Goal: Task Accomplishment & Management: Manage account settings

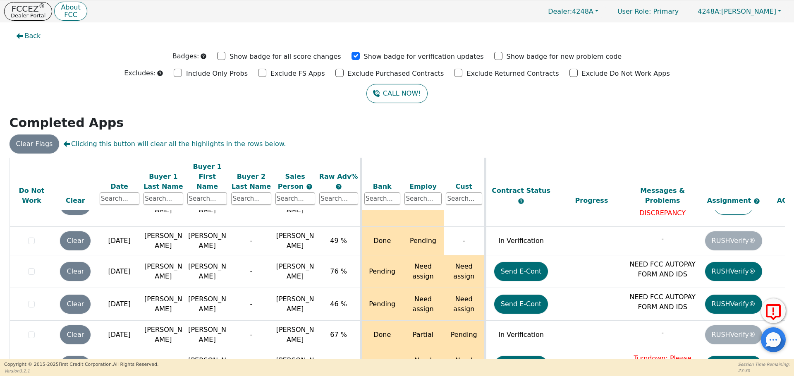
scroll to position [3277, 0]
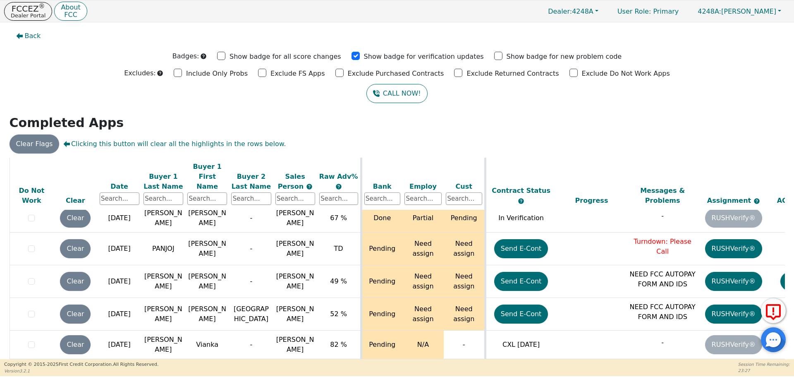
click at [671, 99] on div "CALL NOW!" at bounding box center [397, 93] width 782 height 19
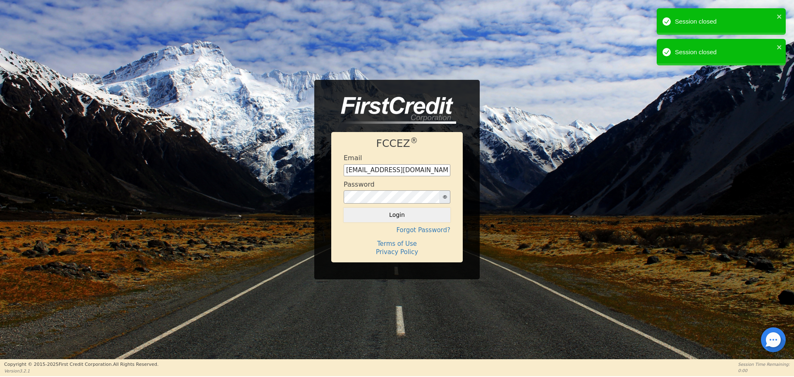
click at [396, 215] on button "Login" at bounding box center [397, 215] width 107 height 14
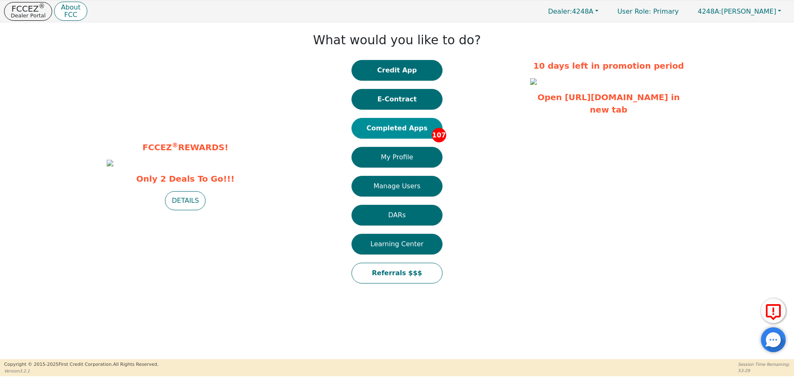
click at [394, 131] on button "Completed Apps 107" at bounding box center [397, 128] width 91 height 21
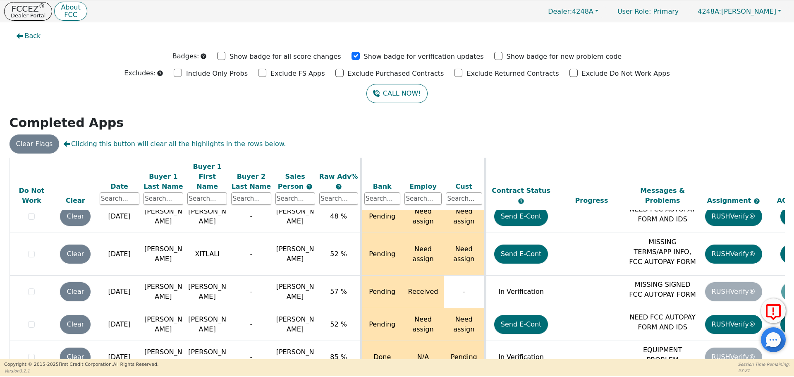
scroll to position [3277, 0]
